Goal: Check status

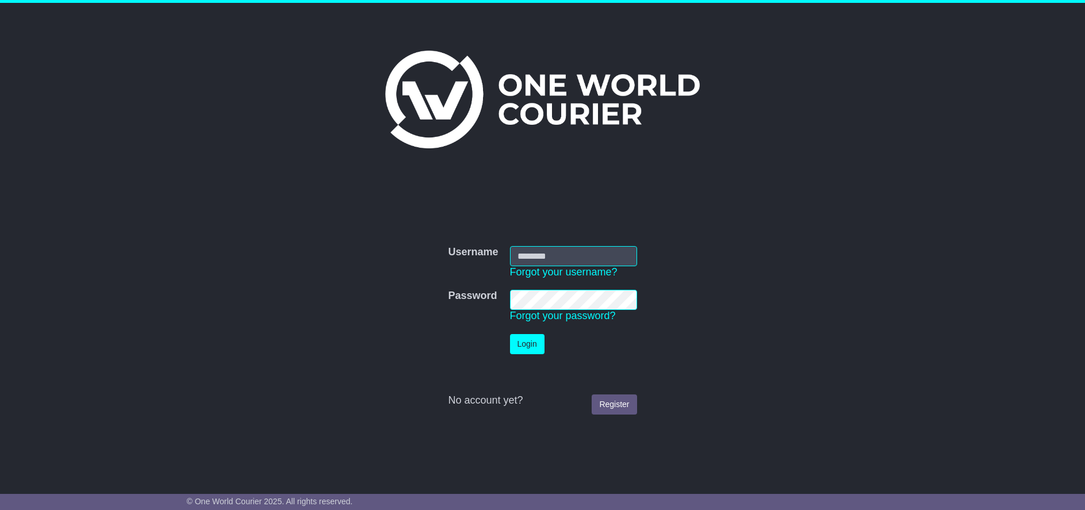
type input "******"
click at [536, 347] on button "Login" at bounding box center [527, 344] width 34 height 20
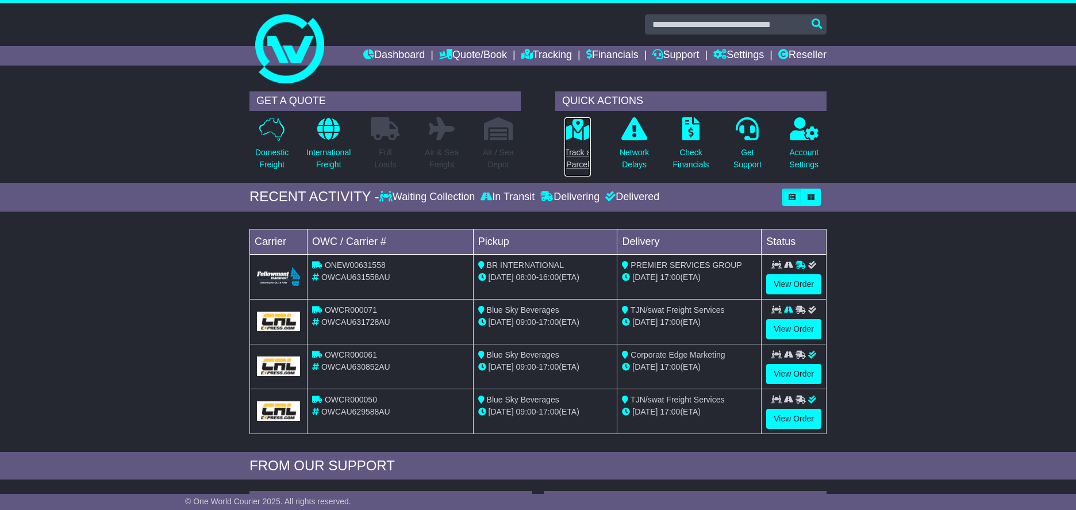
click at [577, 140] on icon at bounding box center [578, 128] width 26 height 23
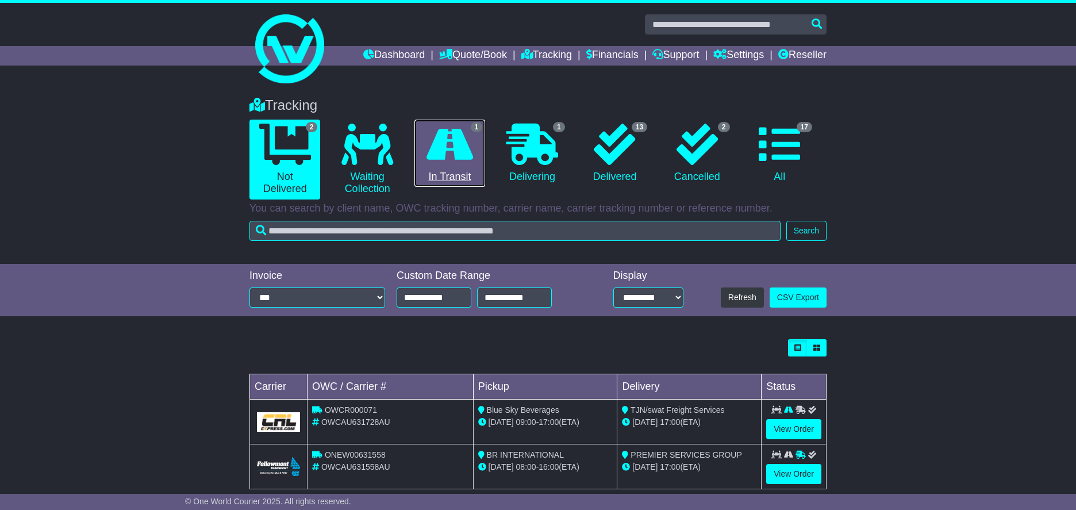
click at [464, 160] on icon at bounding box center [450, 144] width 47 height 41
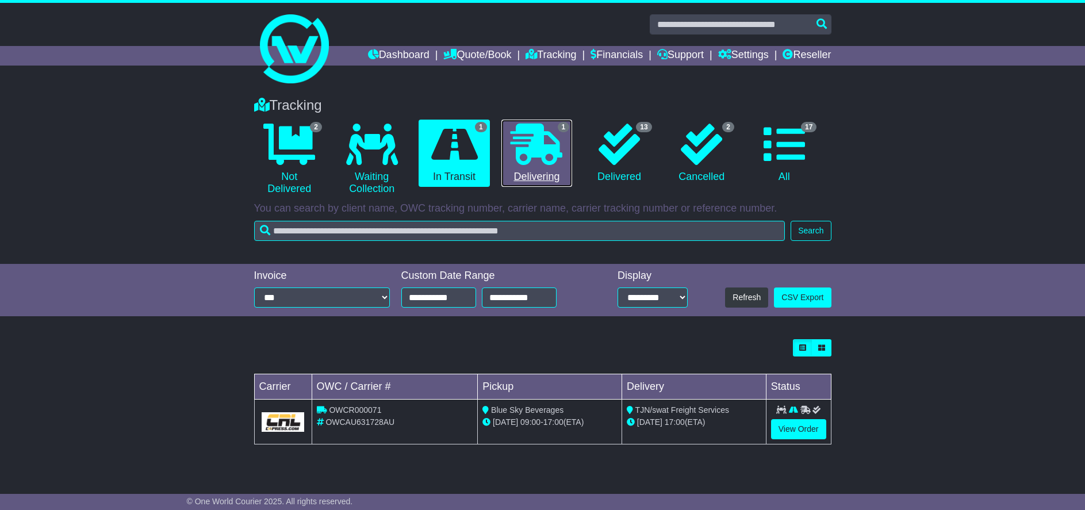
click at [528, 158] on icon at bounding box center [537, 144] width 52 height 41
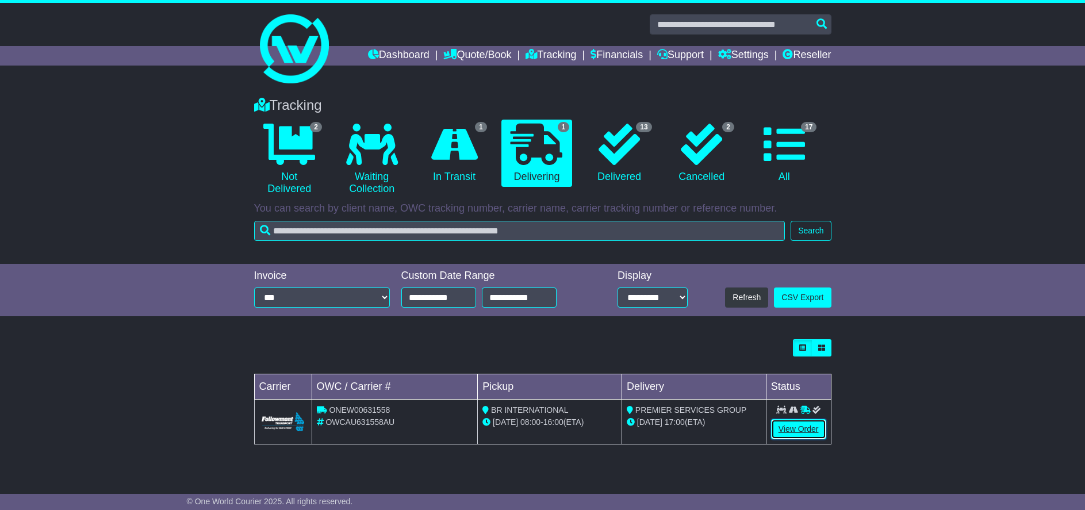
click at [805, 429] on link "View Order" at bounding box center [798, 429] width 55 height 20
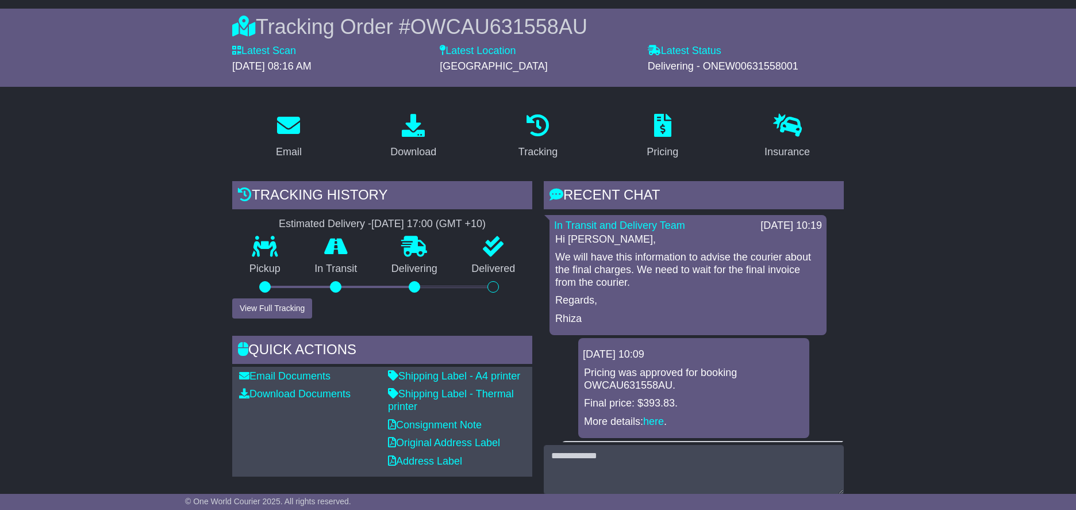
scroll to position [115, 0]
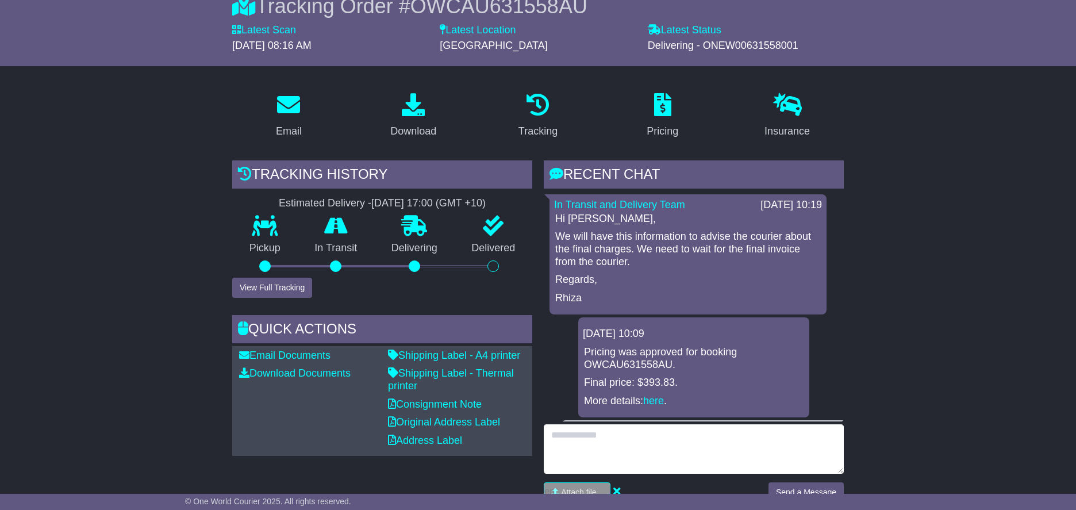
click at [668, 442] on textarea at bounding box center [694, 448] width 300 height 49
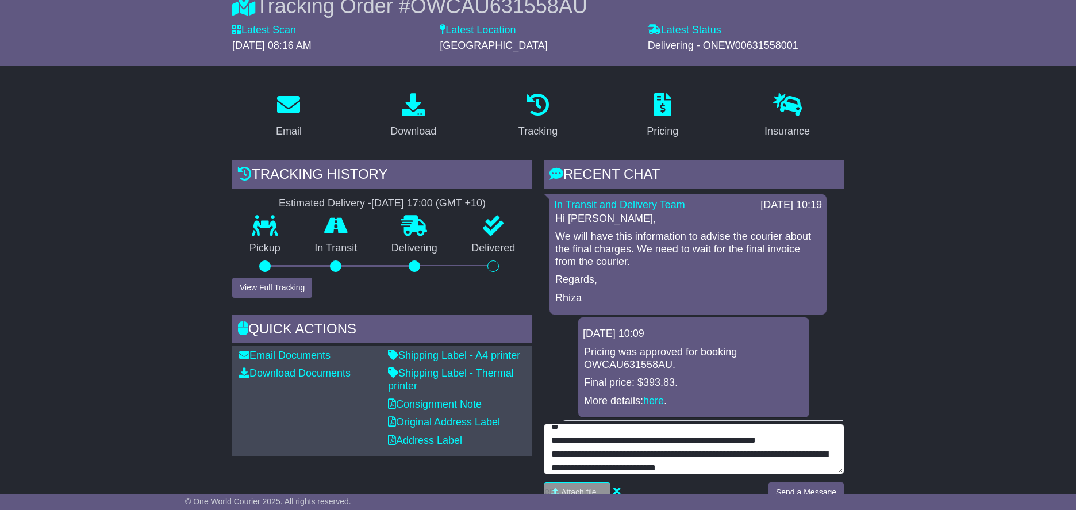
scroll to position [22, 0]
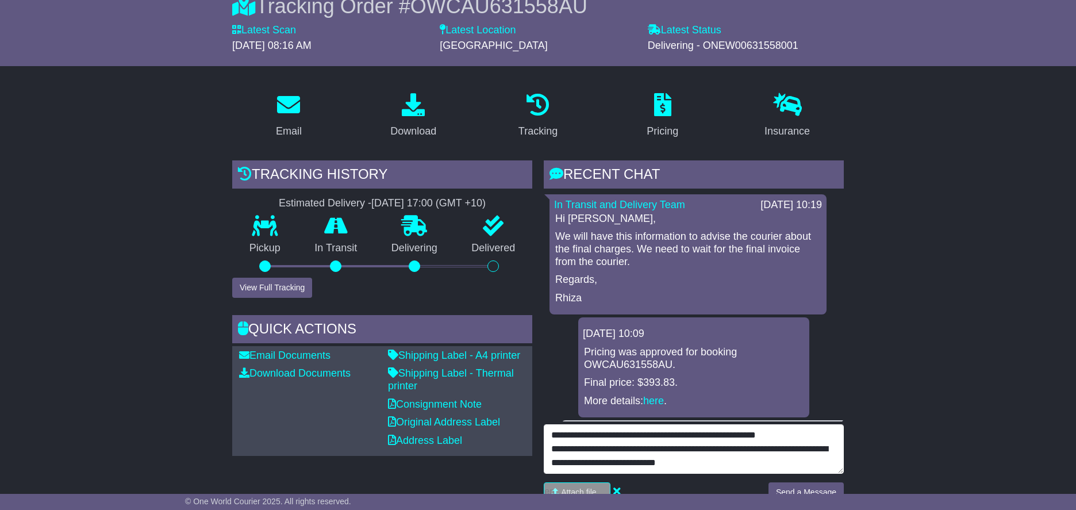
type textarea "**********"
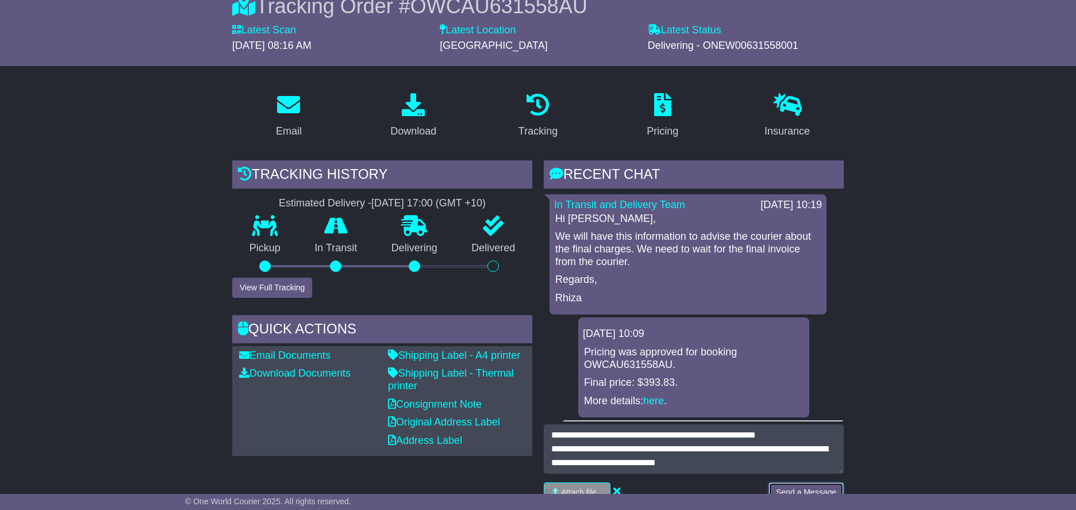
click at [822, 489] on button "Send a Message" at bounding box center [806, 492] width 75 height 20
